Goal: Transaction & Acquisition: Subscribe to service/newsletter

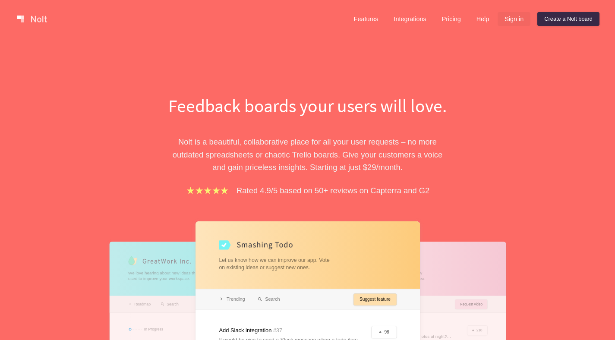
click at [516, 18] on link "Sign in" at bounding box center [514, 19] width 33 height 14
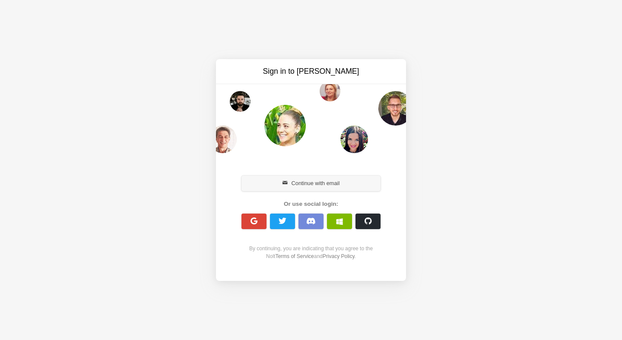
click at [344, 180] on button "Continue with email" at bounding box center [310, 184] width 139 height 16
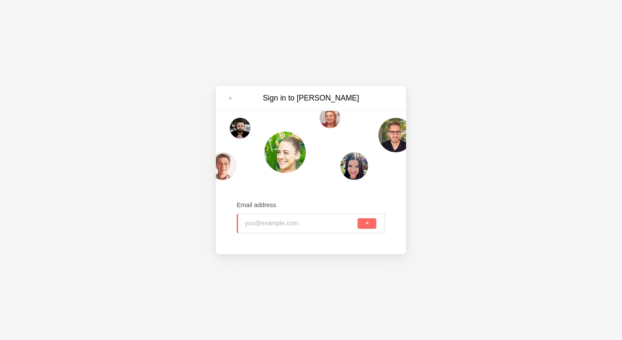
click at [306, 231] on input "email" at bounding box center [300, 223] width 111 height 19
type input "cathy.chensheng@gt.tech.gov.sg"
click at [358, 219] on button "submit" at bounding box center [367, 224] width 19 height 10
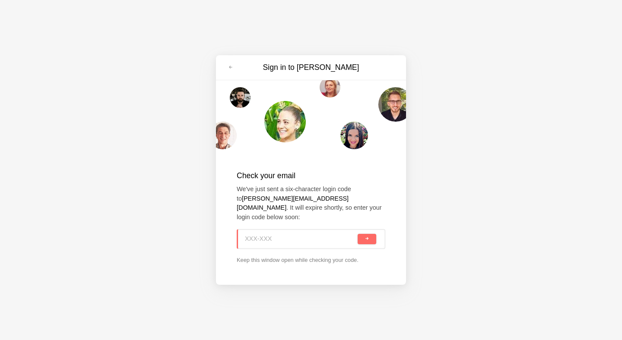
paste input "TE7-AL1"
type input "TE7-AL1"
click at [367, 238] on button "submit" at bounding box center [367, 239] width 19 height 10
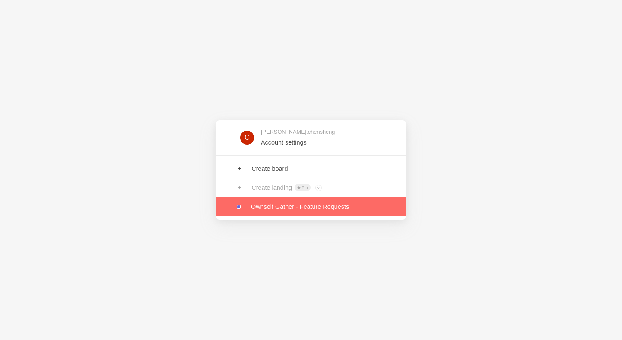
click at [308, 204] on link at bounding box center [311, 206] width 190 height 19
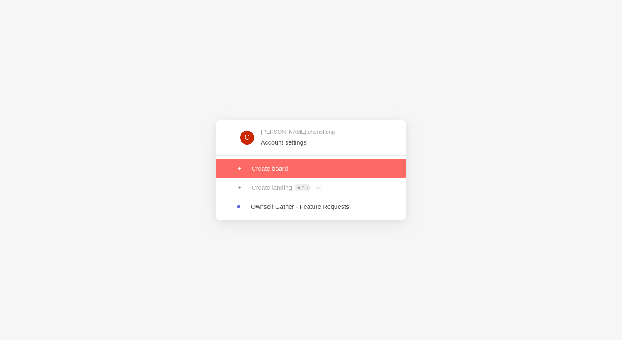
click at [313, 163] on link at bounding box center [311, 168] width 190 height 19
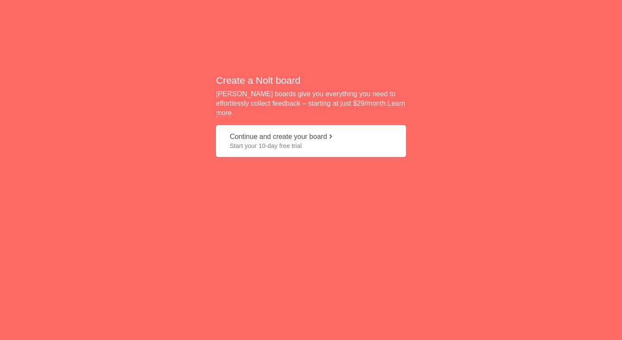
click at [317, 142] on span "Start your 10-day free trial" at bounding box center [311, 146] width 162 height 9
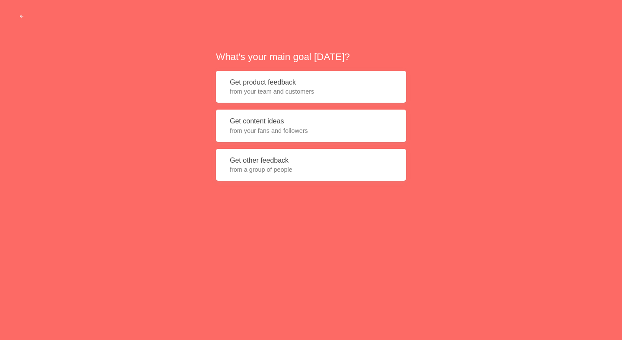
click at [310, 85] on button "Get product feedback from your team and customers" at bounding box center [311, 87] width 190 height 32
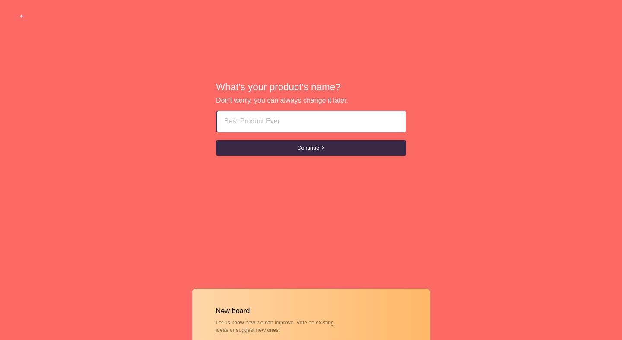
click at [24, 14] on span "button" at bounding box center [22, 17] width 6 height 6
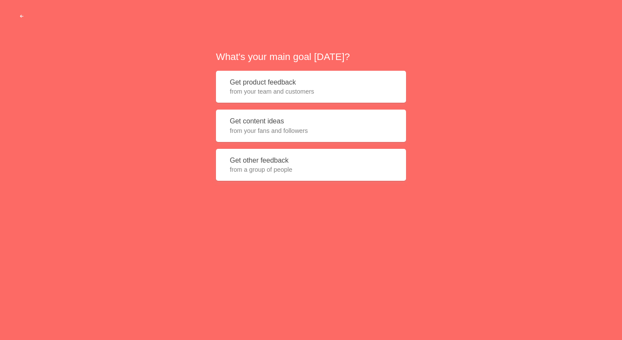
click at [277, 93] on span "from your team and customers" at bounding box center [311, 91] width 162 height 9
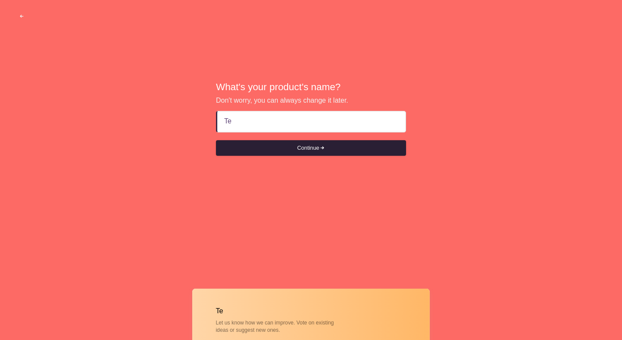
type input "T"
click at [364, 142] on button "Continue" at bounding box center [311, 148] width 190 height 16
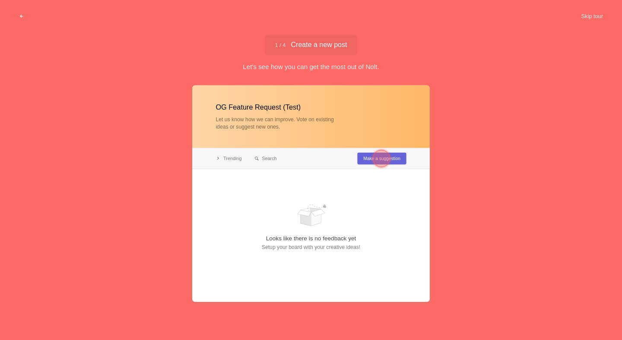
type input "OG Feature Request (Test)"
click at [388, 162] on div at bounding box center [381, 158] width 17 height 17
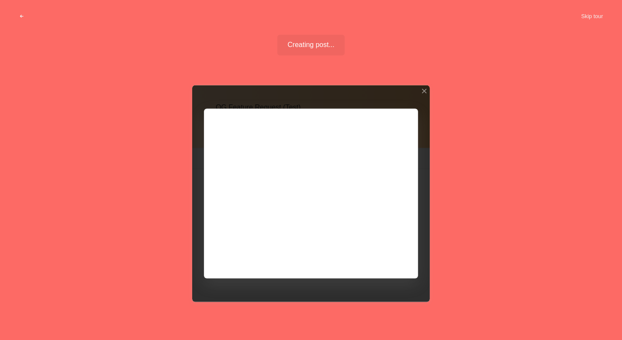
click at [386, 165] on div at bounding box center [311, 194] width 238 height 217
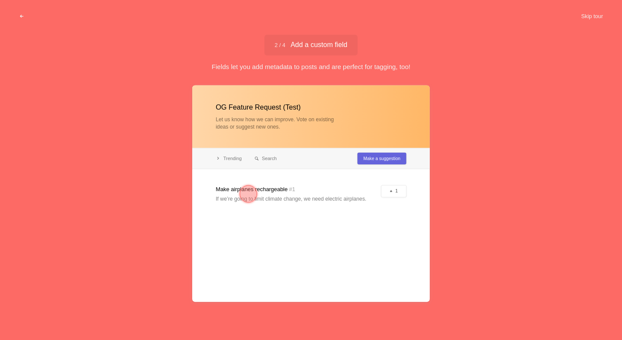
click at [245, 194] on div at bounding box center [248, 194] width 17 height 17
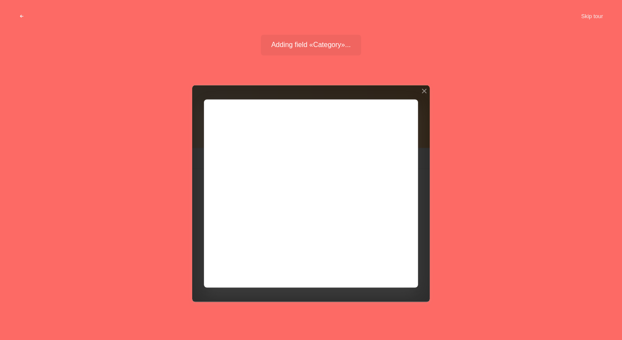
click at [465, 205] on div "OG Feature Request (Test) Let us know how we can improve. Vote on existing idea…" at bounding box center [311, 213] width 622 height 256
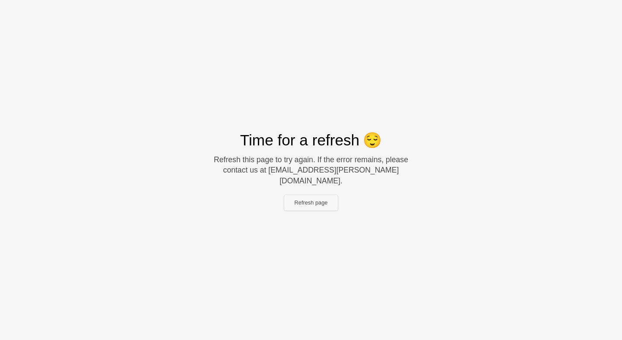
click at [304, 200] on button "Refresh page" at bounding box center [311, 203] width 54 height 16
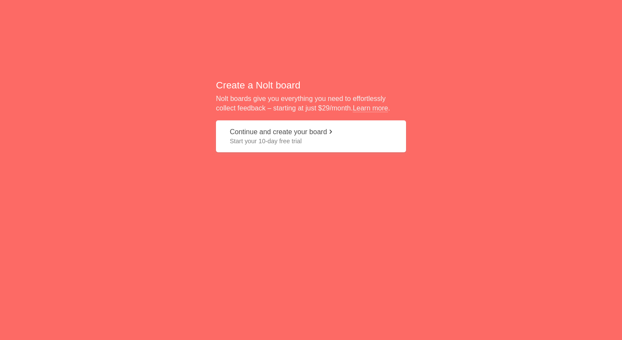
click at [297, 140] on span "Start your 10-day free trial" at bounding box center [311, 141] width 162 height 9
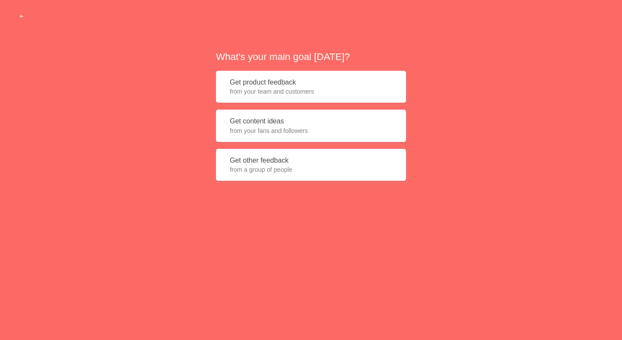
click at [281, 90] on span "from your team and customers" at bounding box center [311, 91] width 162 height 9
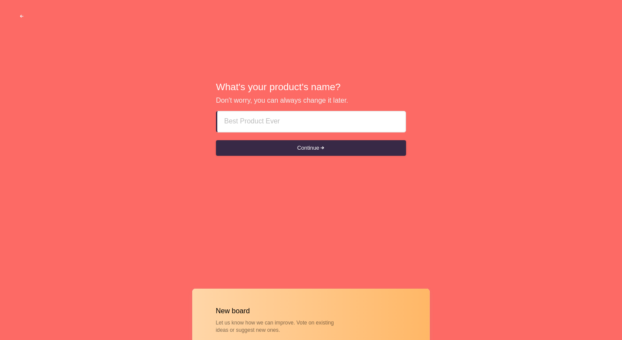
click at [295, 122] on input at bounding box center [311, 121] width 174 height 21
type input "OG Feature Requests (Test)"
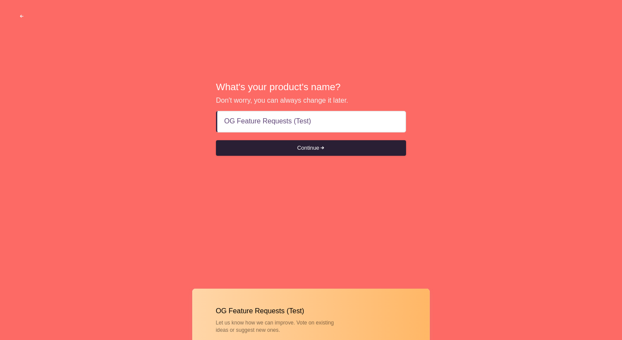
click at [308, 148] on button "Continue" at bounding box center [311, 148] width 190 height 16
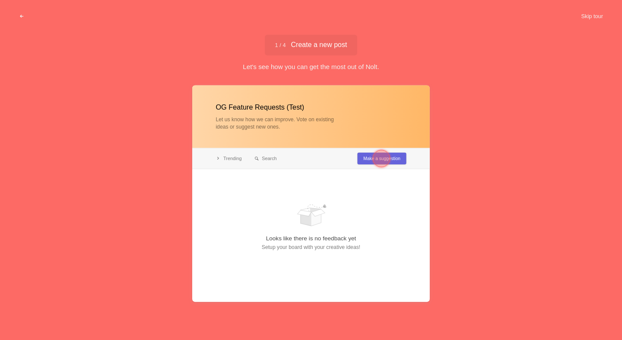
click at [594, 11] on button "Skip tour" at bounding box center [592, 17] width 43 height 16
